Goal: Information Seeking & Learning: Learn about a topic

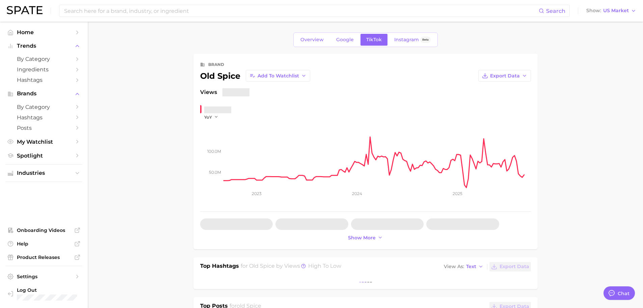
type textarea "x"
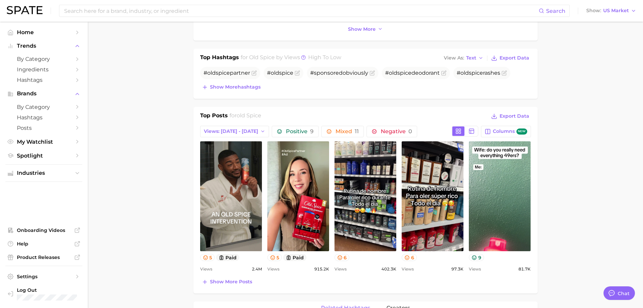
scroll to position [270, 0]
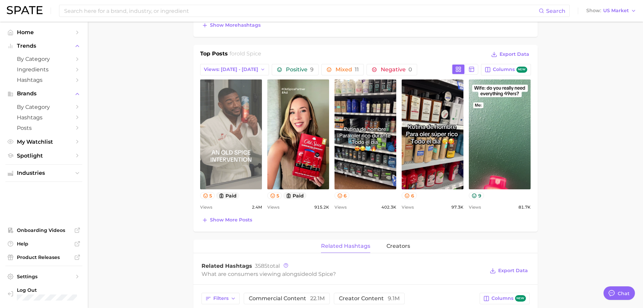
click at [246, 139] on link "view post on TikTok" at bounding box center [231, 134] width 62 height 110
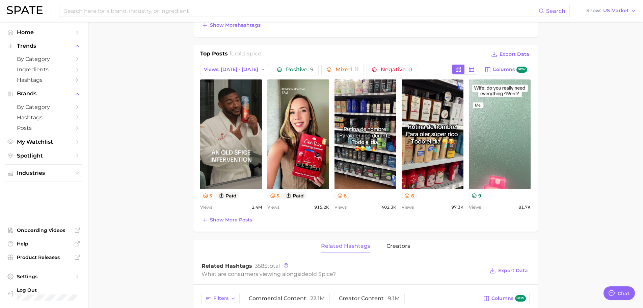
click at [514, 136] on link "view post on TikTok" at bounding box center [500, 134] width 62 height 110
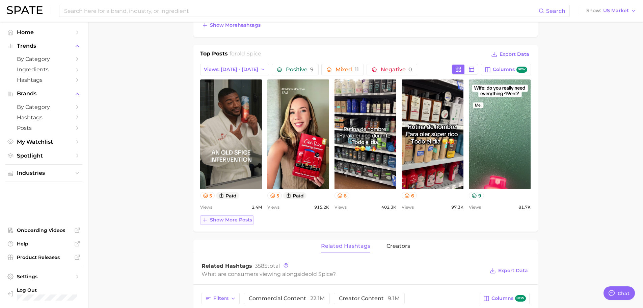
click at [253, 219] on button "Show more posts" at bounding box center [227, 219] width 54 height 9
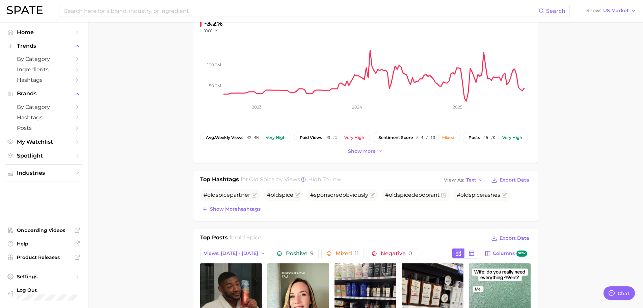
scroll to position [0, 0]
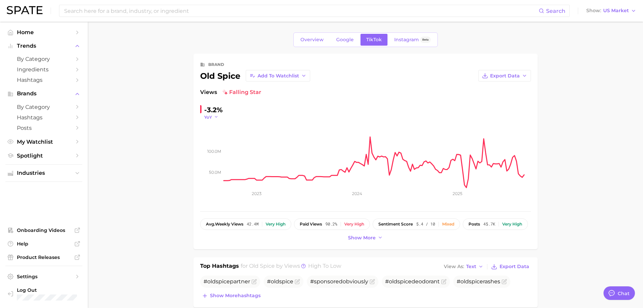
click at [217, 116] on icon "button" at bounding box center [216, 116] width 5 height 5
click at [209, 157] on button "WoW" at bounding box center [186, 163] width 74 height 12
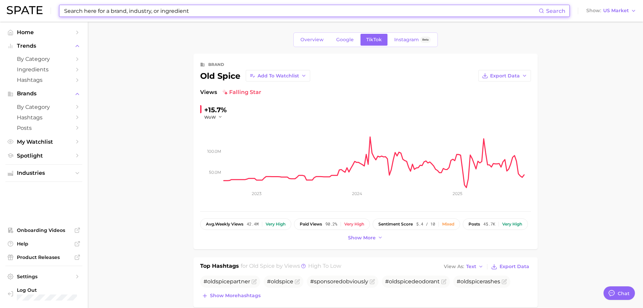
click at [128, 11] on input at bounding box center [300, 10] width 475 height 11
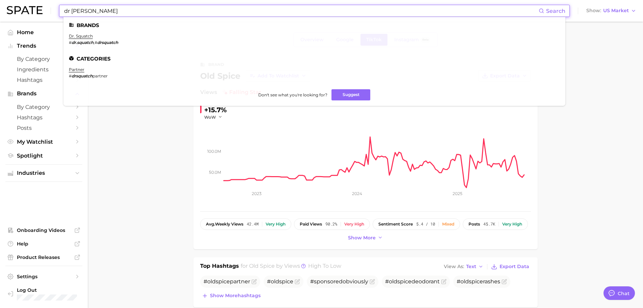
type input "dr squatch"
click at [86, 40] on li "dr. squatch # dr.squatch , # drsquatch" at bounding box center [93, 38] width 49 height 11
click at [86, 36] on link "dr. squatch" at bounding box center [81, 35] width 24 height 5
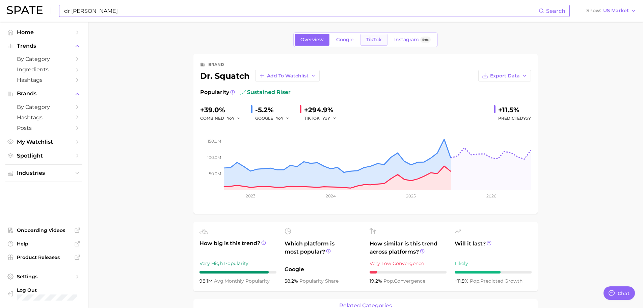
click at [379, 38] on span "TikTok" at bounding box center [374, 40] width 16 height 6
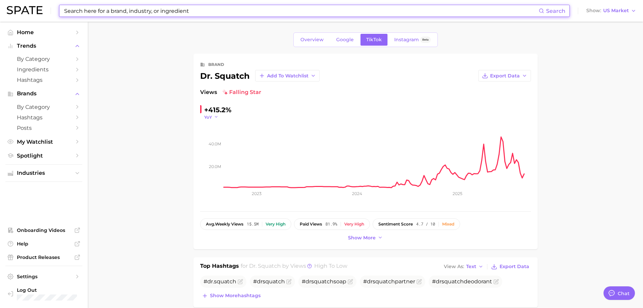
click at [215, 119] on icon "button" at bounding box center [216, 116] width 5 height 5
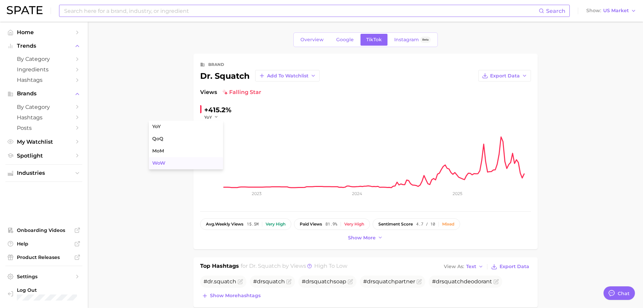
drag, startPoint x: 207, startPoint y: 165, endPoint x: 211, endPoint y: 163, distance: 4.0
click at [207, 165] on button "WoW" at bounding box center [186, 163] width 74 height 12
click at [88, 10] on input at bounding box center [300, 10] width 475 height 11
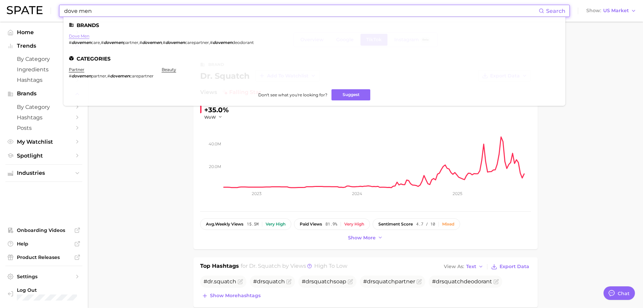
type input "dove men"
click at [78, 38] on link "dove men" at bounding box center [79, 35] width 21 height 5
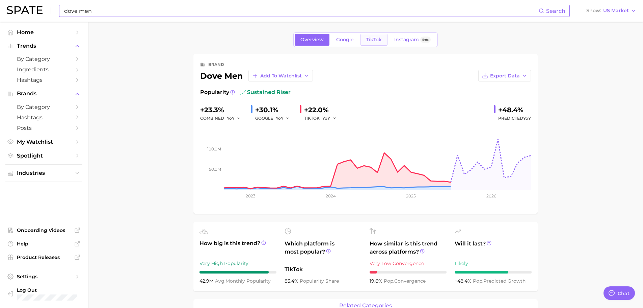
click at [373, 39] on span "TikTok" at bounding box center [374, 40] width 16 height 6
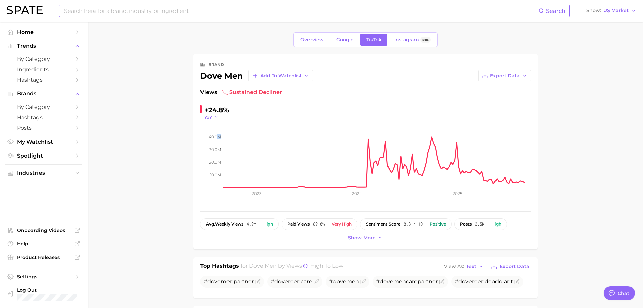
drag, startPoint x: 219, startPoint y: 120, endPoint x: 216, endPoint y: 119, distance: 3.4
click at [218, 119] on div "+24.8% YoY 10.0m 20.0m 30.0m 40.0m 2023 2024 2025" at bounding box center [365, 154] width 331 height 100
click at [212, 118] on button "YoY" at bounding box center [211, 117] width 15 height 6
drag, startPoint x: 193, startPoint y: 163, endPoint x: 201, endPoint y: 158, distance: 8.8
click at [193, 163] on button "WoW" at bounding box center [186, 163] width 74 height 12
